Goal: Information Seeking & Learning: Check status

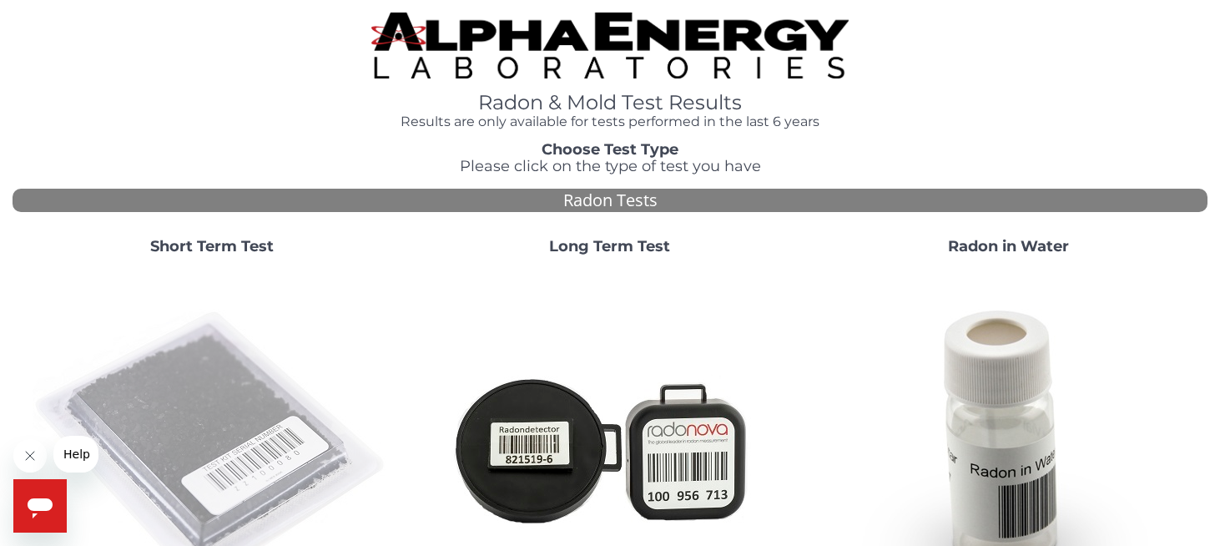
click at [227, 385] on img at bounding box center [212, 448] width 359 height 359
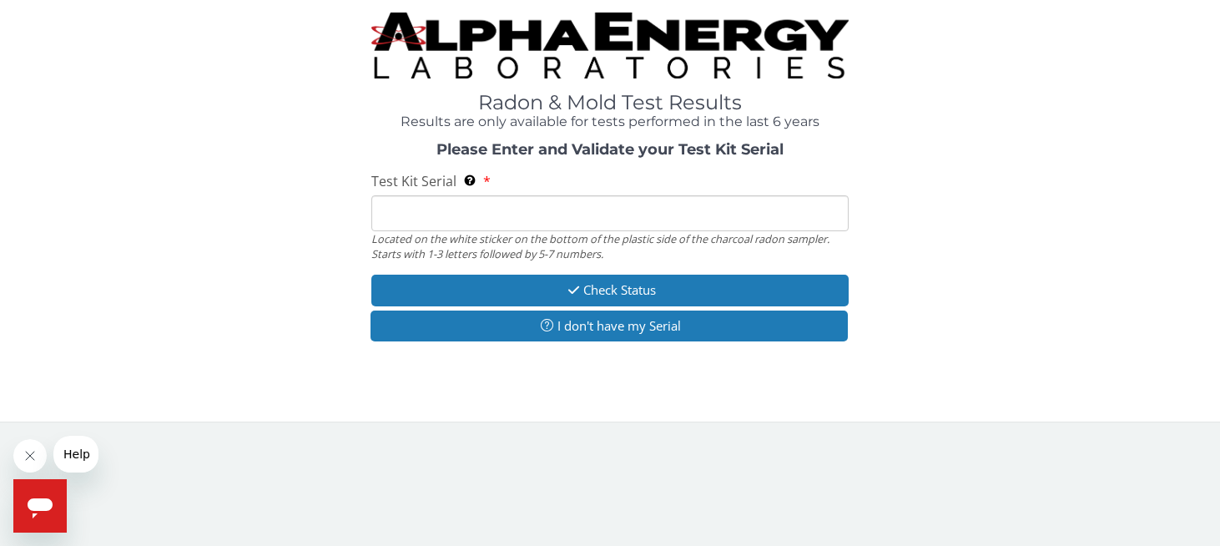
click at [431, 204] on input "Test Kit Serial Located on the white sticker on the bottom of the plastic side …" at bounding box center [610, 213] width 478 height 36
type input "FE471776"
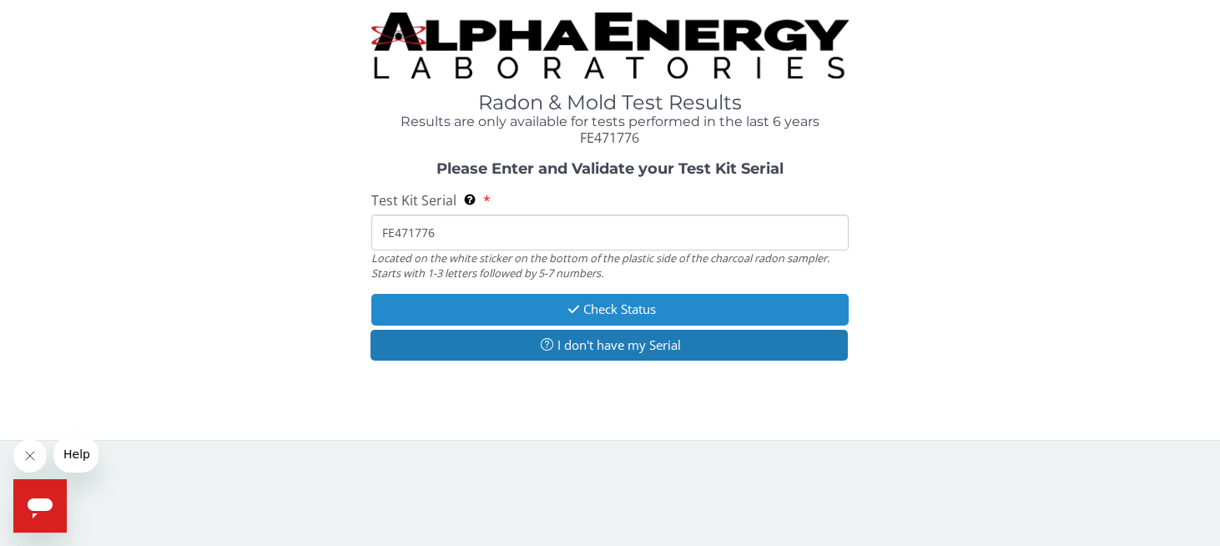
click at [587, 310] on button "Check Status" at bounding box center [610, 309] width 478 height 31
